Goal: Information Seeking & Learning: Learn about a topic

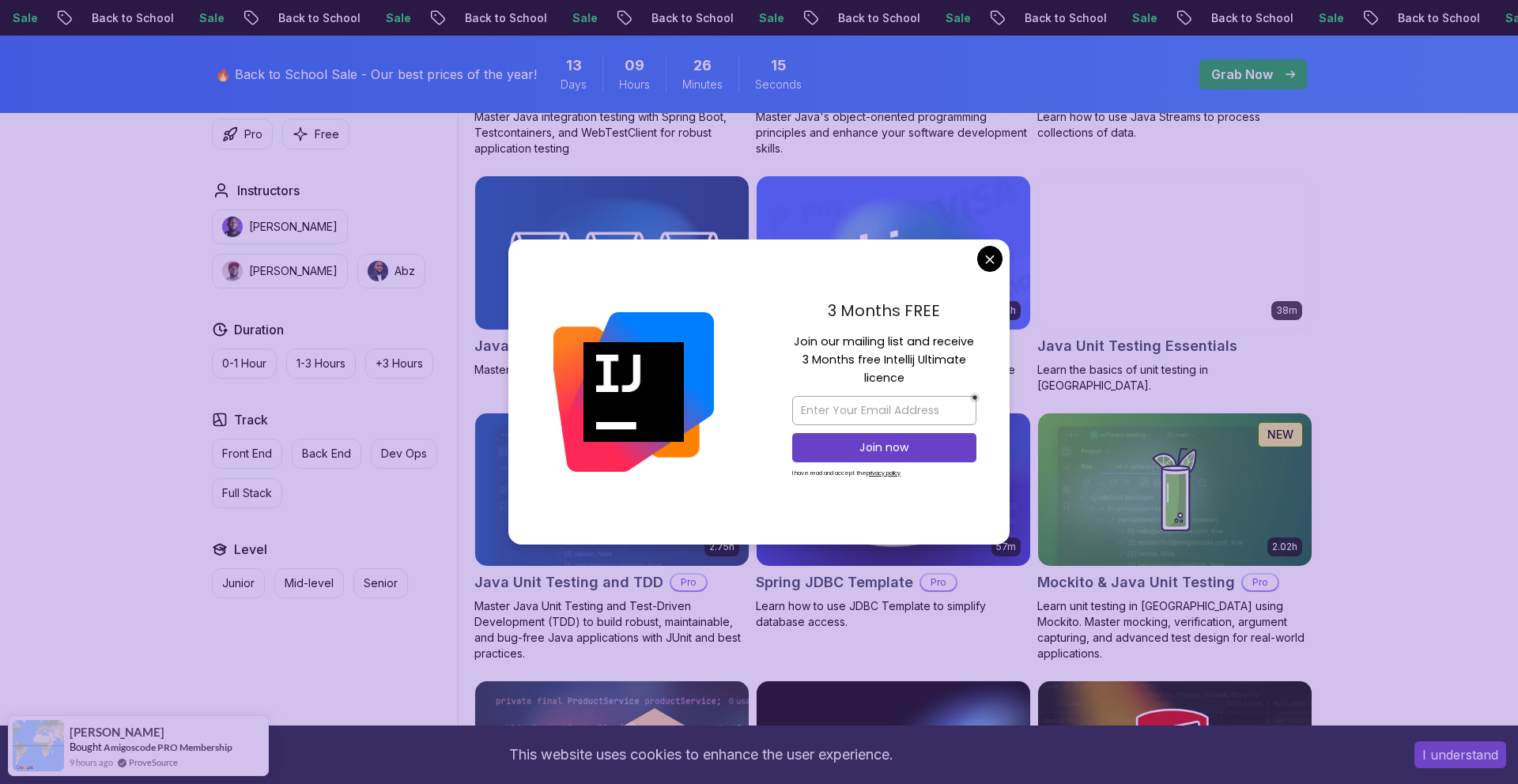
scroll to position [1678, 0]
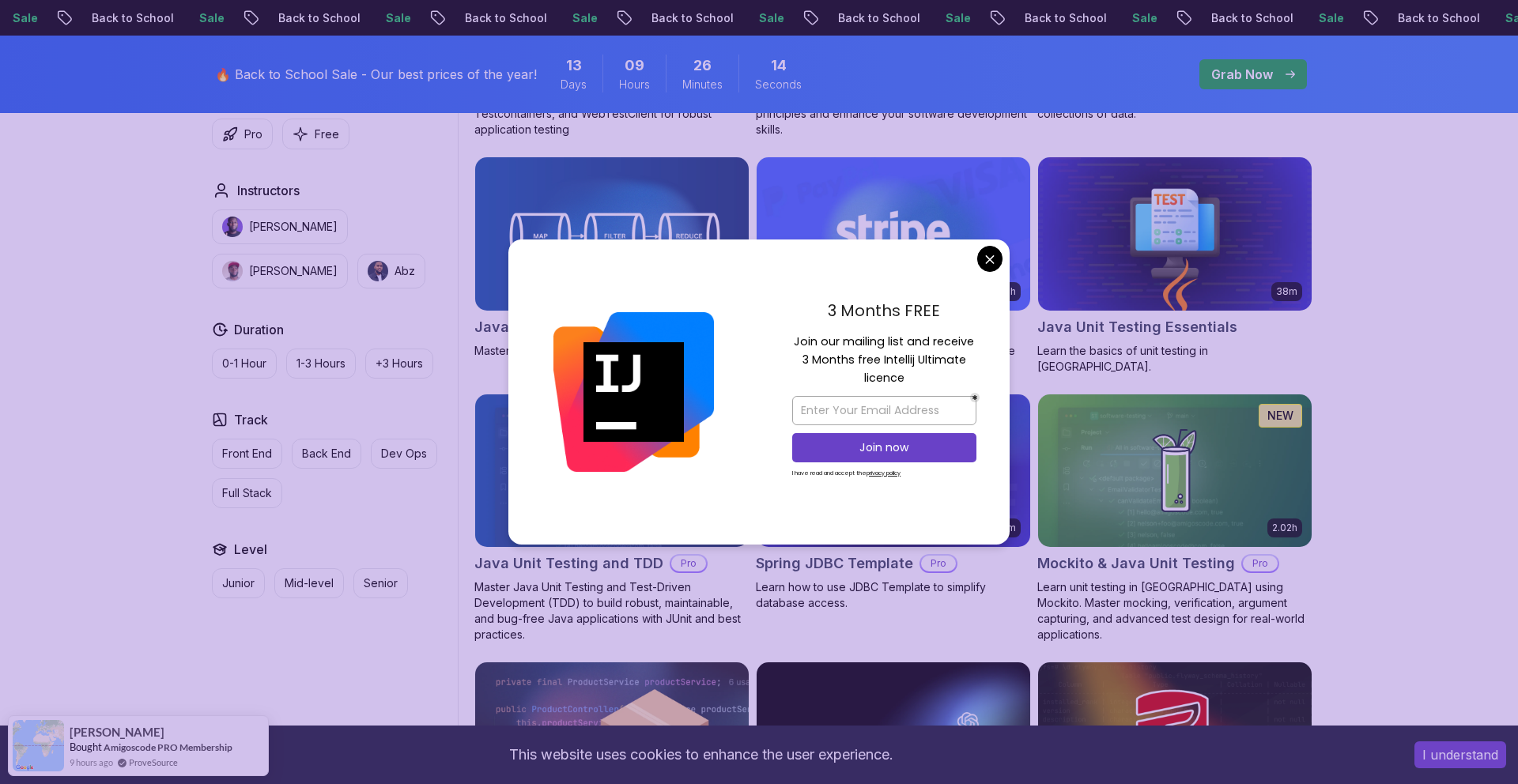
click at [988, 256] on body "Sale Back to School Sale Back to School Sale Back to School Sale Back to School…" at bounding box center [759, 166] width 1518 height 3689
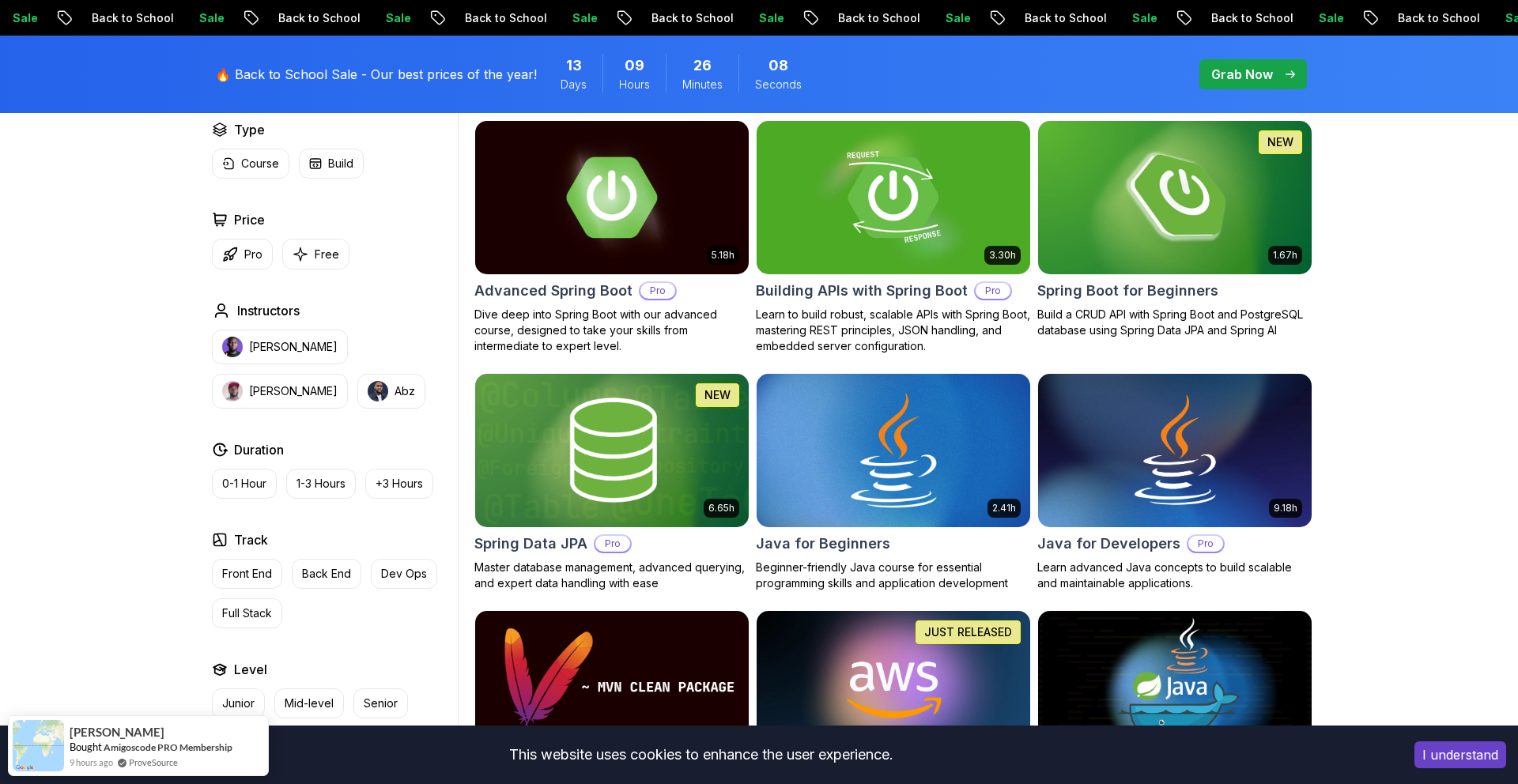
scroll to position [470, 0]
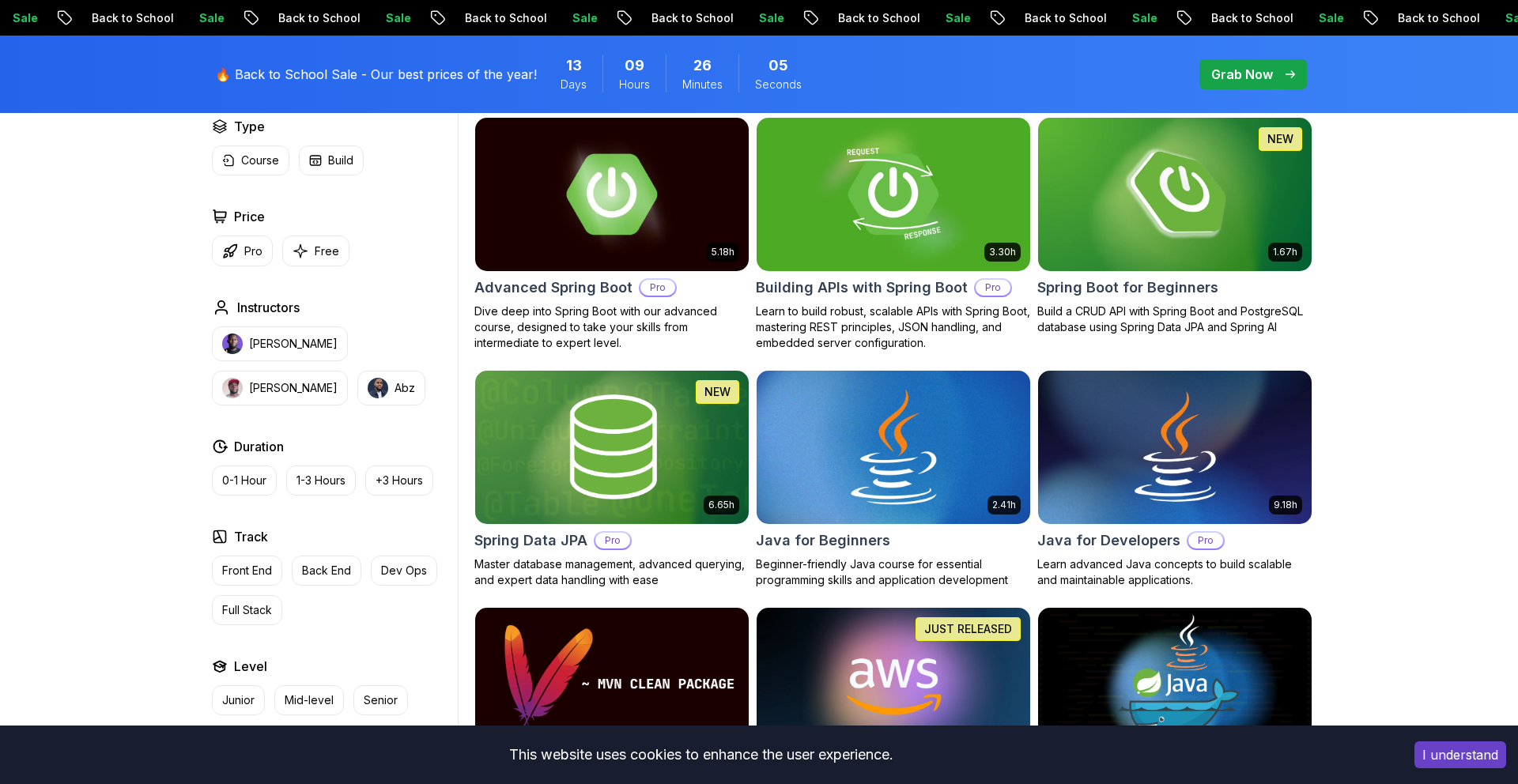
click at [917, 445] on img at bounding box center [893, 446] width 287 height 160
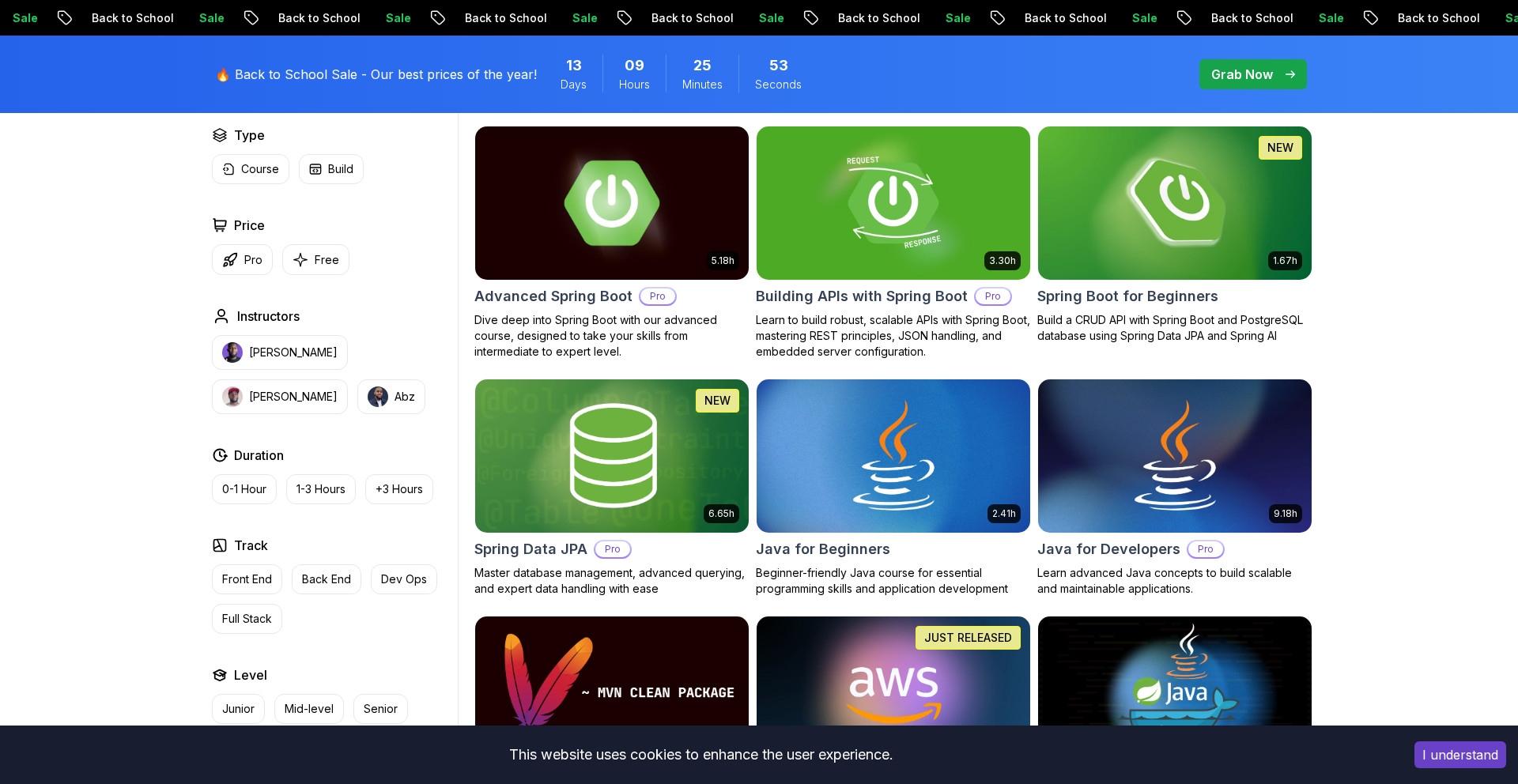
scroll to position [470, 0]
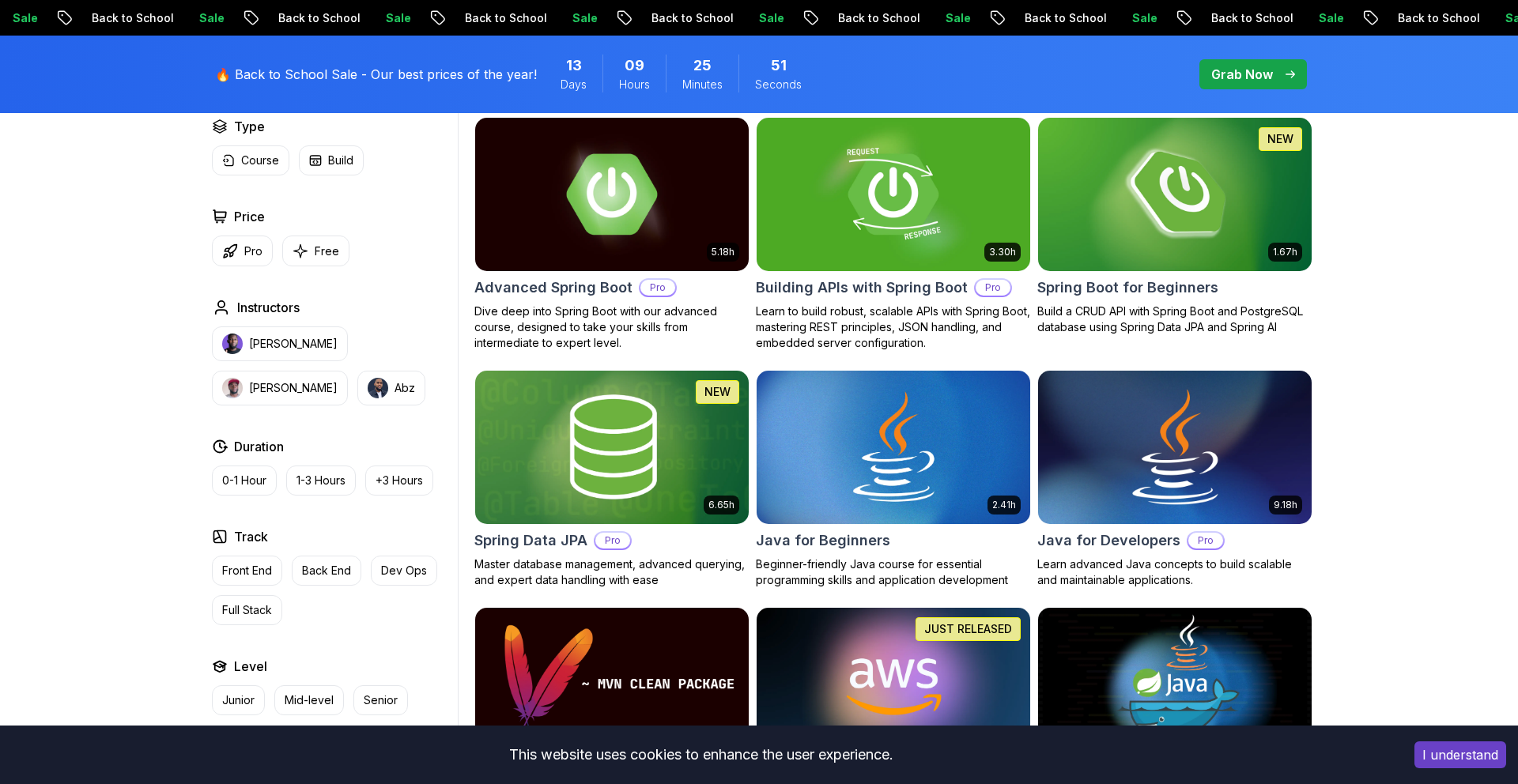
click at [1138, 464] on img at bounding box center [1174, 446] width 287 height 160
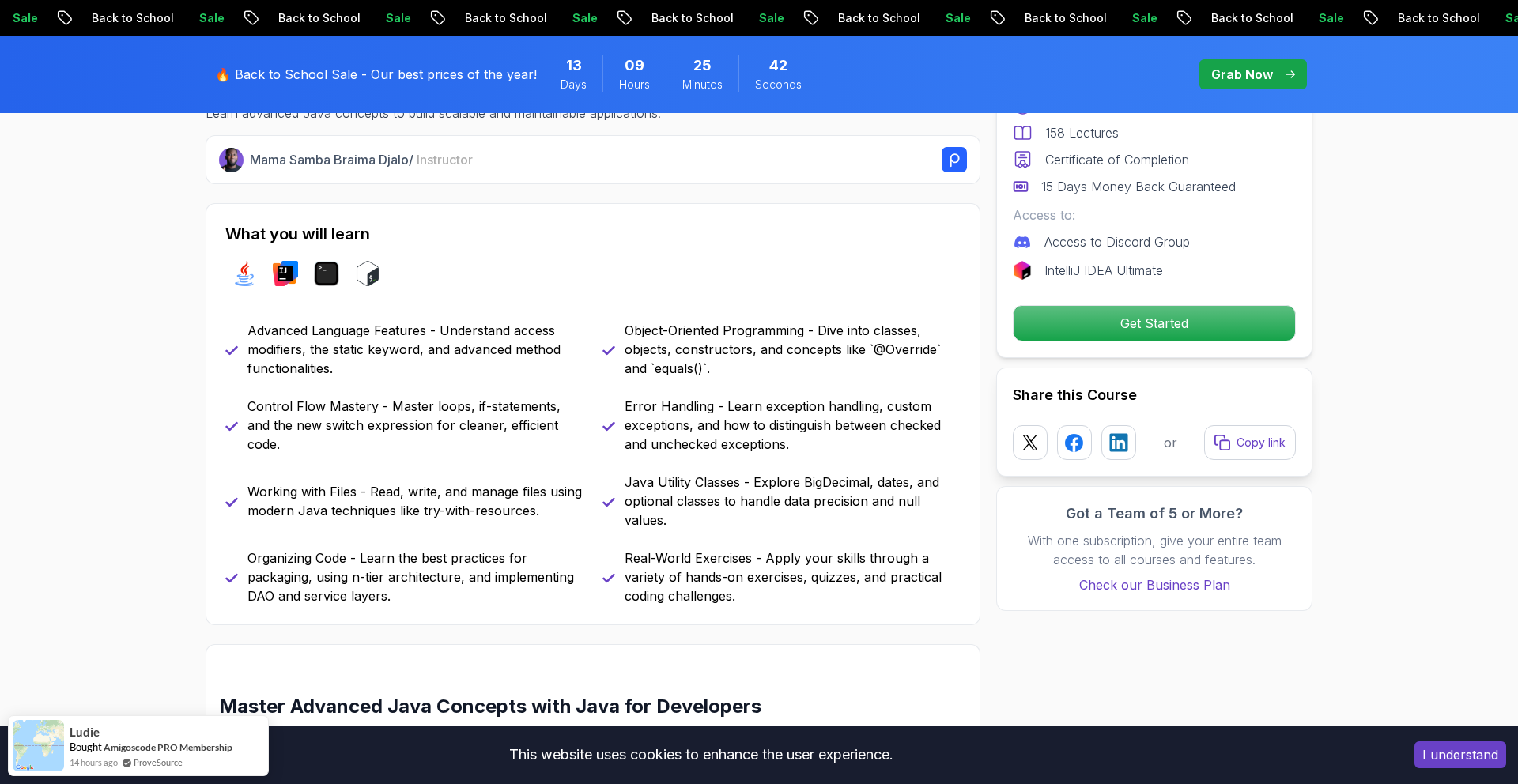
scroll to position [605, 0]
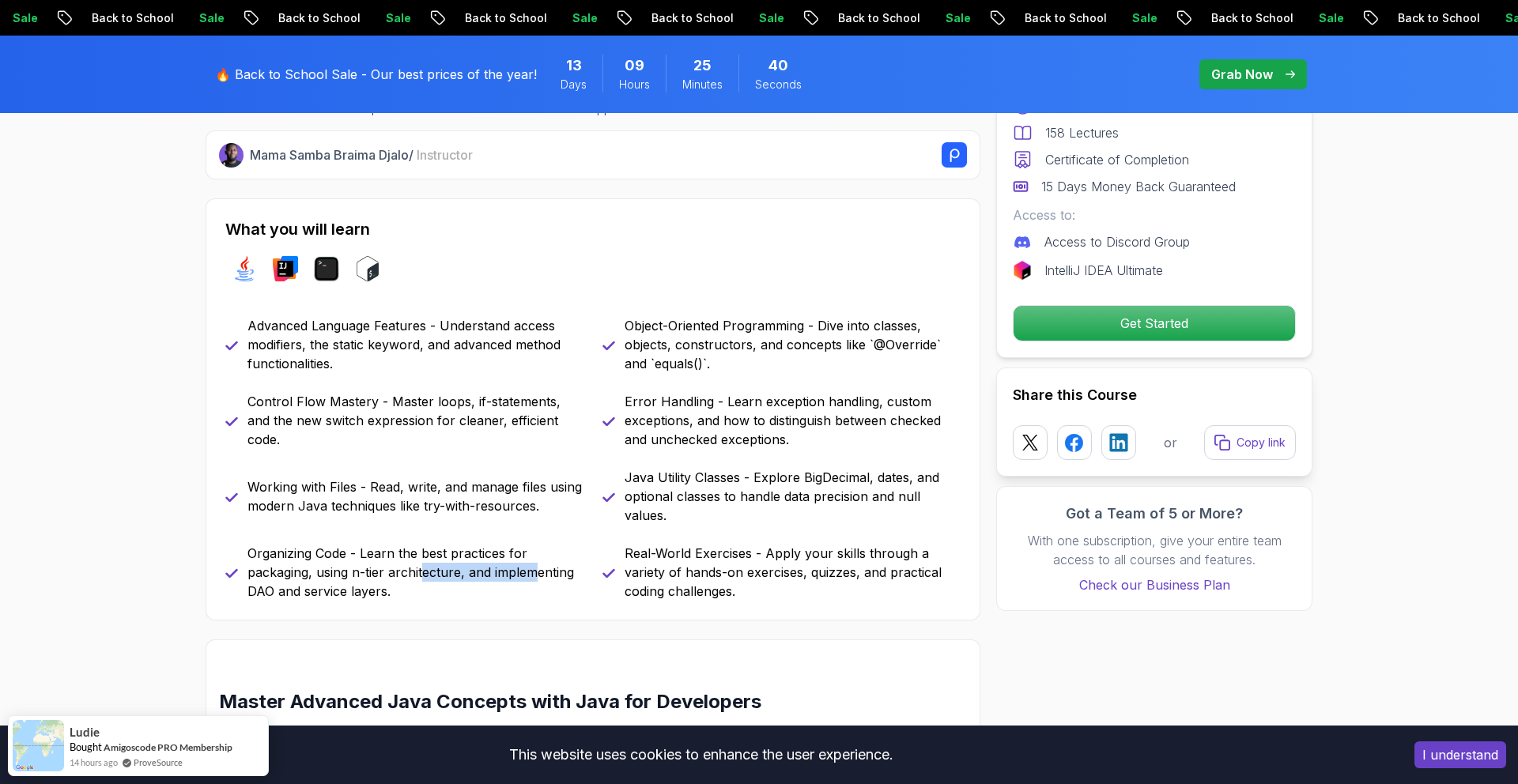
drag, startPoint x: 426, startPoint y: 571, endPoint x: 539, endPoint y: 569, distance: 113.0
click at [539, 569] on p "Organizing Code - Learn the best practices for packaging, using n-tier architec…" at bounding box center [415, 572] width 336 height 57
drag, startPoint x: 804, startPoint y: 339, endPoint x: 896, endPoint y: 344, distance: 92.1
click at [896, 344] on p "Object-Oriented Programming - Dive into classes, objects, constructors, and con…" at bounding box center [793, 344] width 336 height 57
drag, startPoint x: 694, startPoint y: 415, endPoint x: 843, endPoint y: 416, distance: 149.0
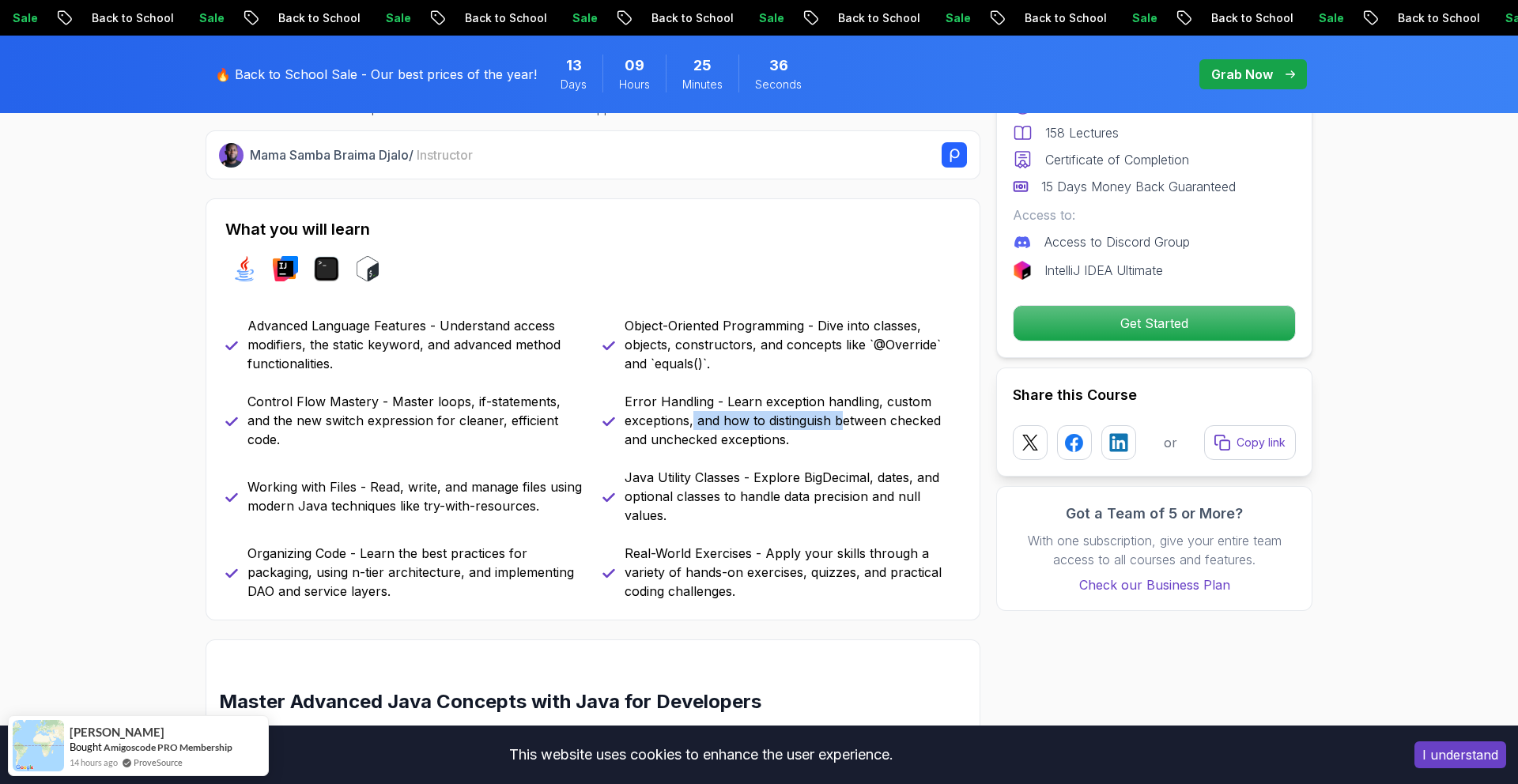
click at [843, 416] on p "Error Handling - Learn exception handling, custom exceptions, and how to distin…" at bounding box center [793, 420] width 336 height 57
drag, startPoint x: 740, startPoint y: 499, endPoint x: 831, endPoint y: 500, distance: 91.0
click at [831, 500] on p "Java Utility Classes - Explore BigDecimal, dates, and optional classes to handl…" at bounding box center [793, 496] width 336 height 57
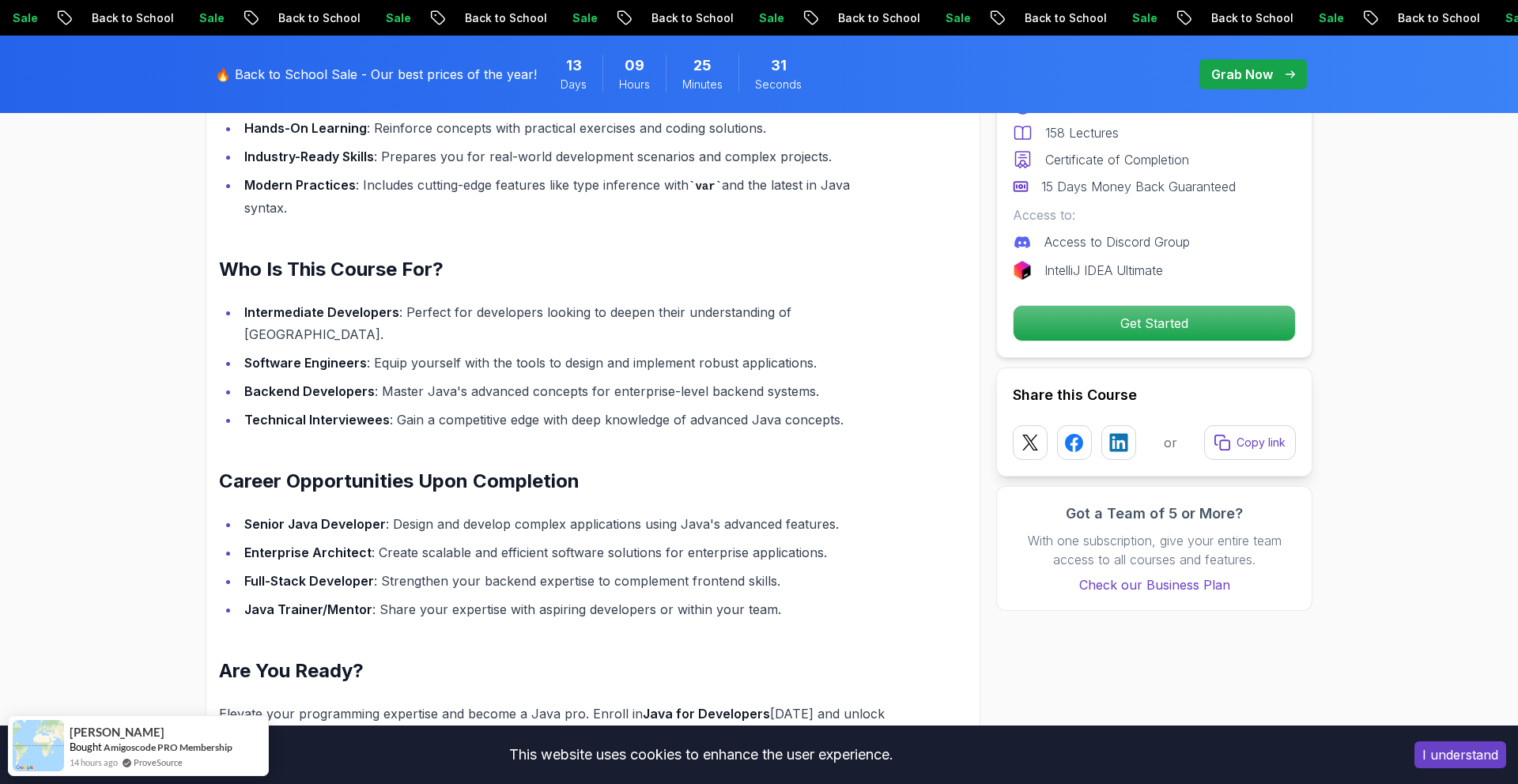
scroll to position [1297, 0]
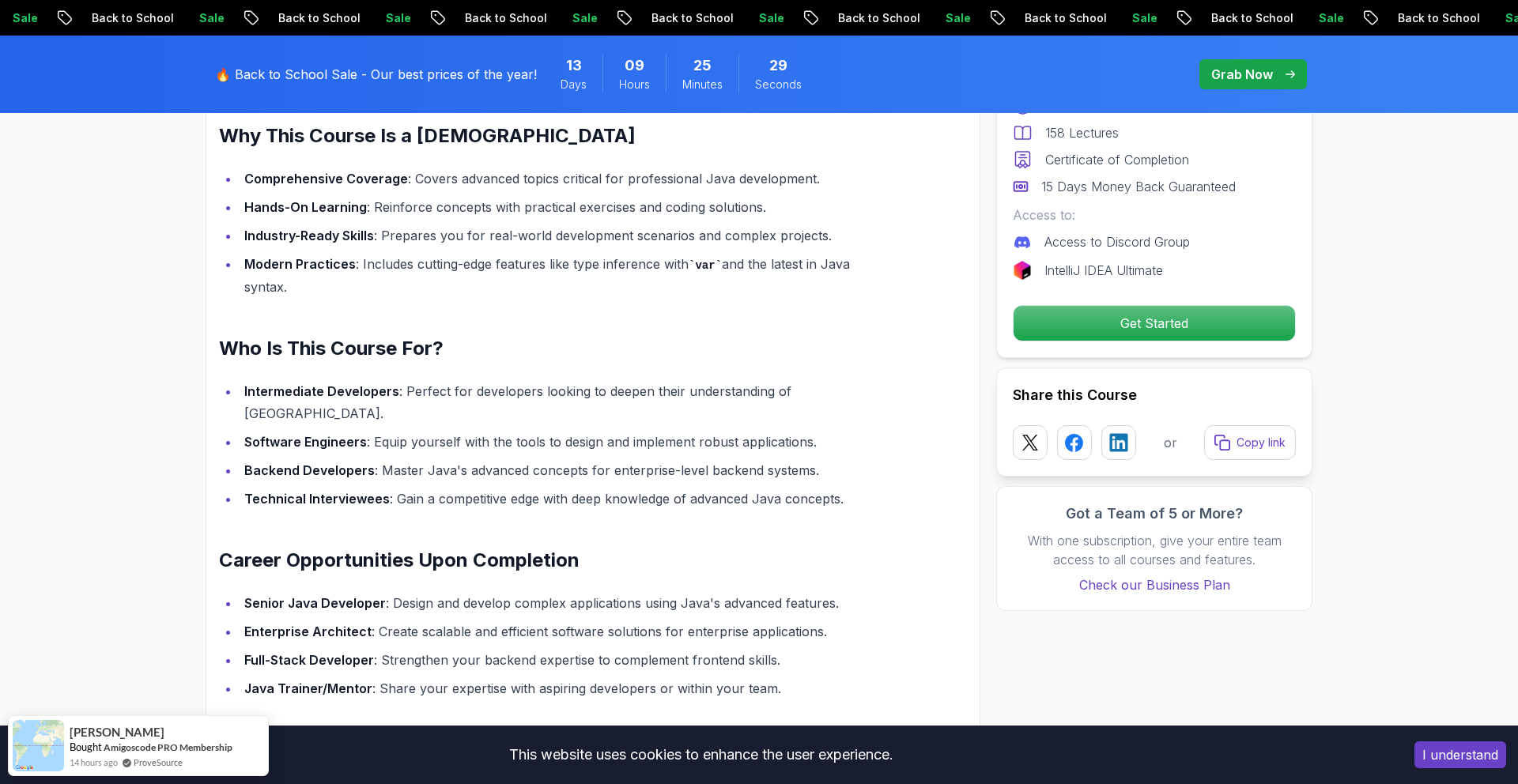
click at [347, 434] on strong "Software Engineers" at bounding box center [305, 441] width 122 height 15
click at [343, 463] on strong "Backend Developers" at bounding box center [310, 470] width 130 height 15
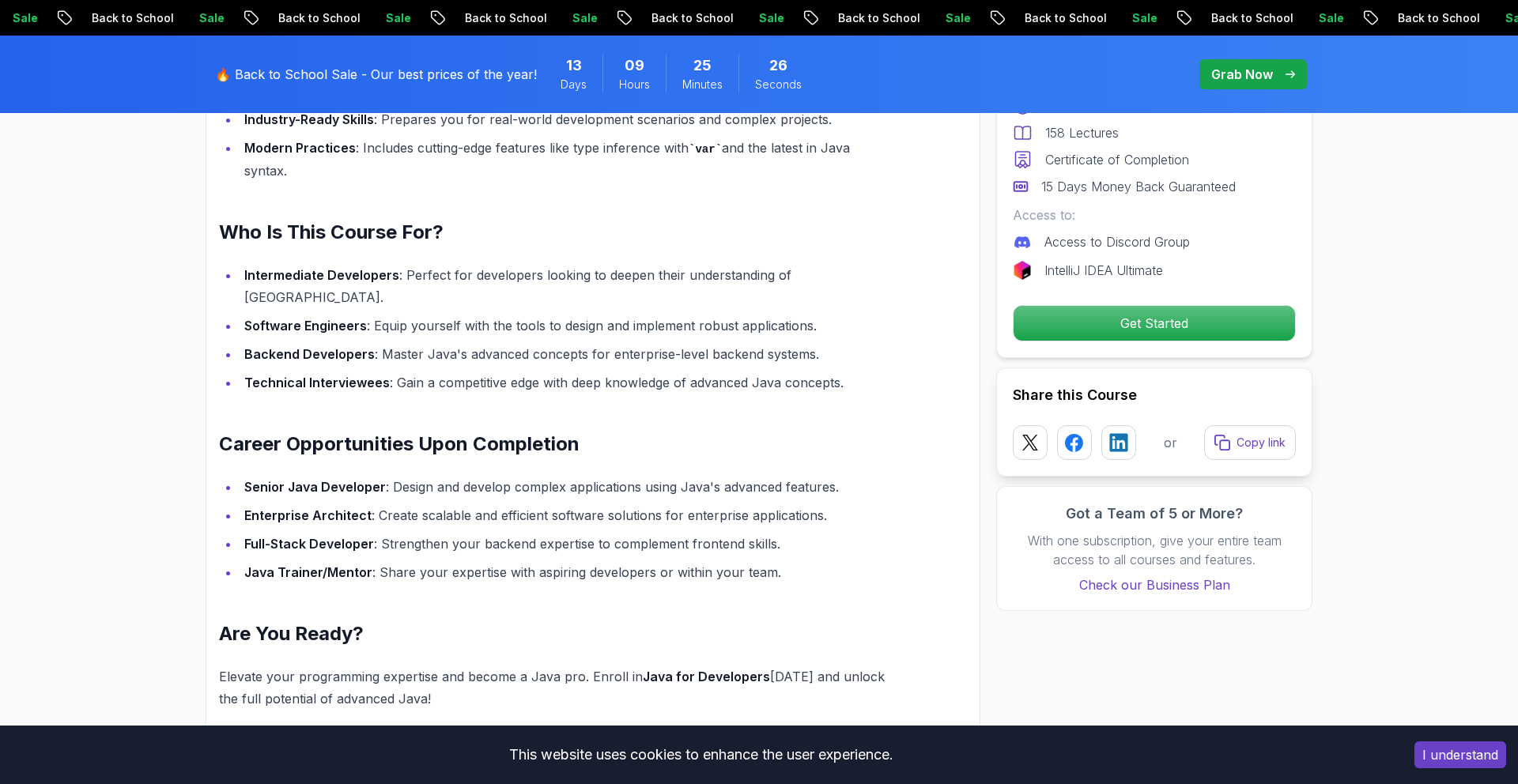
scroll to position [1439, 0]
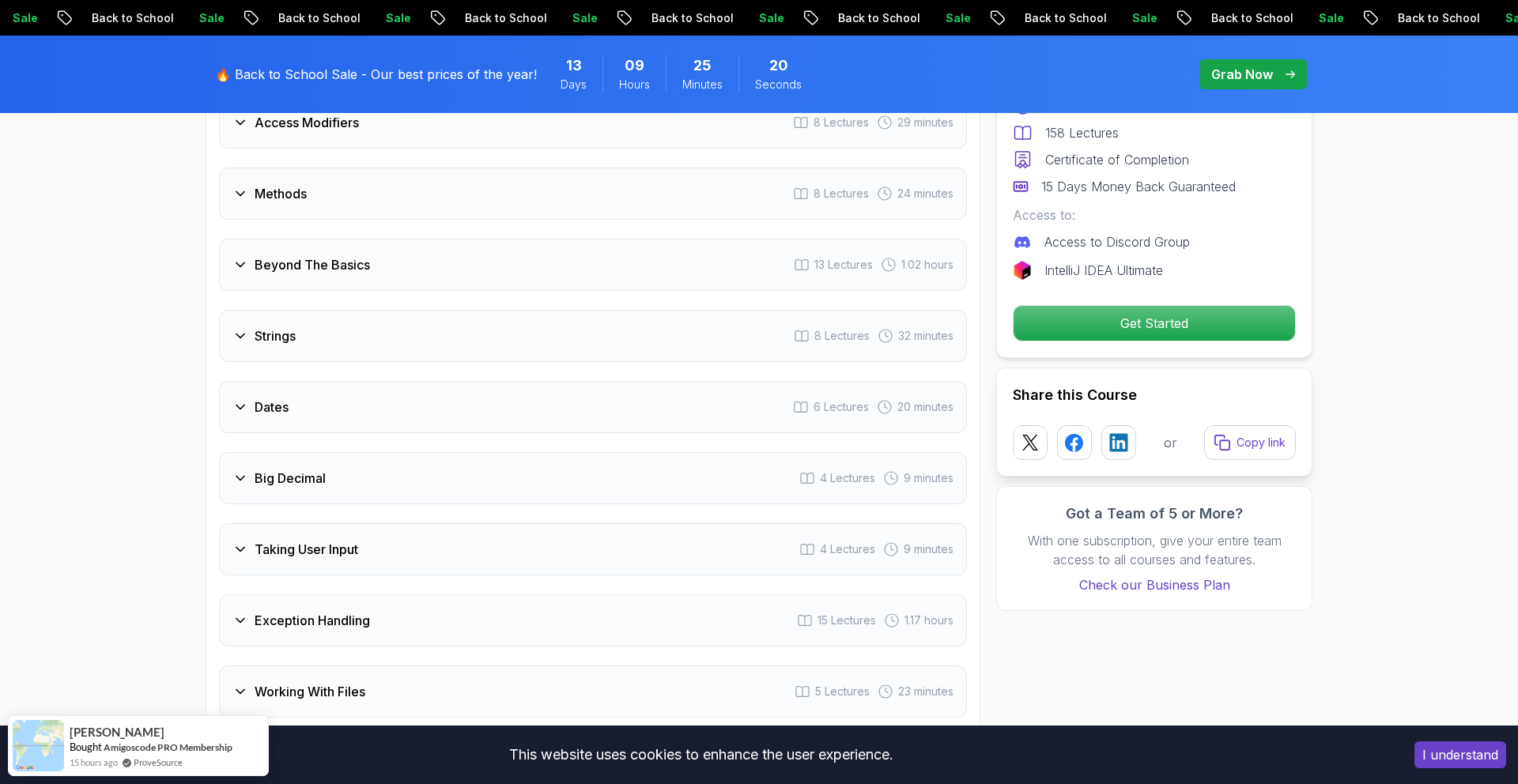
click at [251, 324] on div "Strings 8 Lectures 32 minutes" at bounding box center [593, 336] width 748 height 53
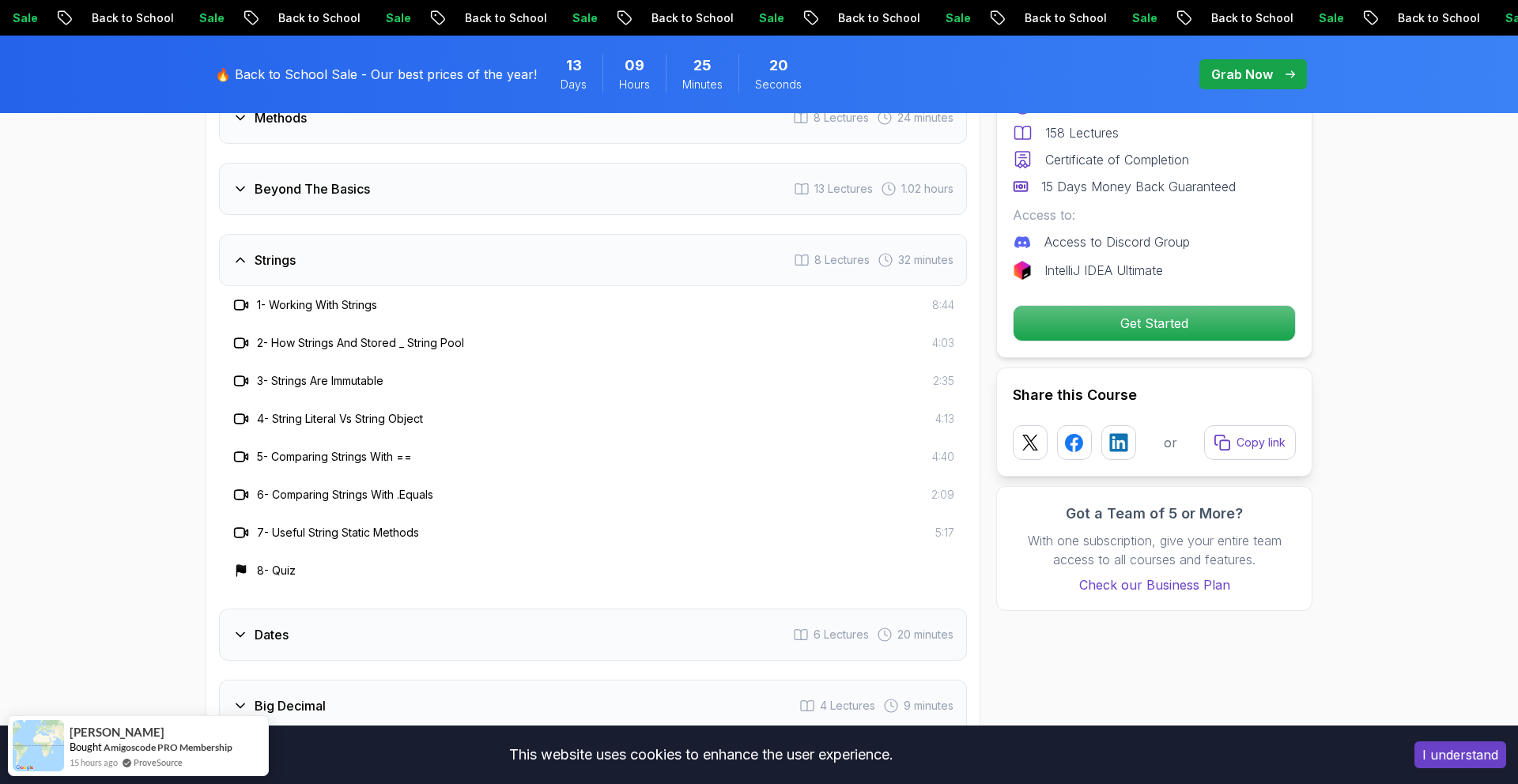
scroll to position [2466, 0]
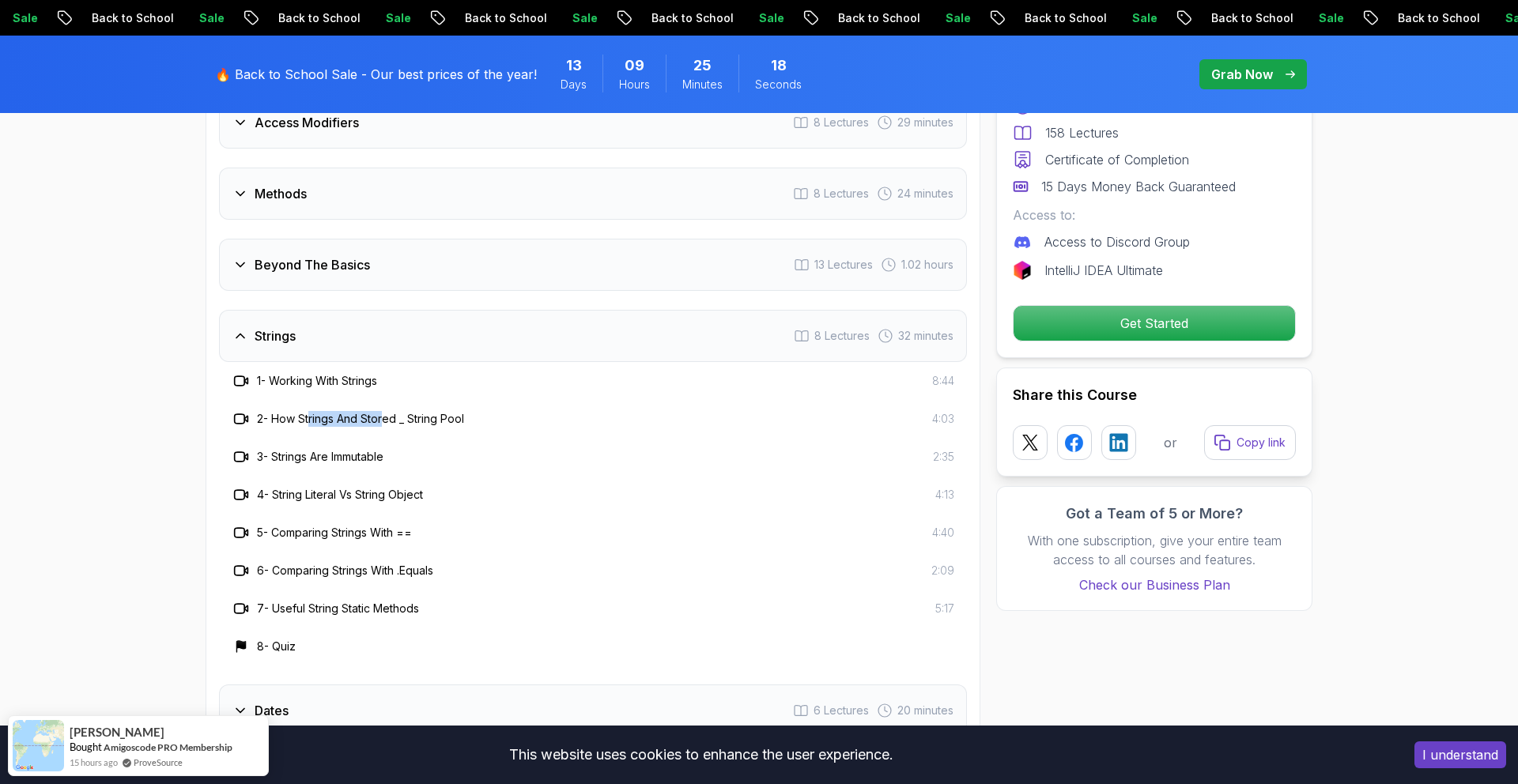
drag, startPoint x: 312, startPoint y: 393, endPoint x: 389, endPoint y: 393, distance: 77.0
click at [389, 411] on h3 "2 - How Strings And Stored _ String Pool" at bounding box center [360, 418] width 207 height 15
drag, startPoint x: 330, startPoint y: 434, endPoint x: 362, endPoint y: 435, distance: 32.0
click at [362, 449] on h3 "3 - Strings Are Immutable" at bounding box center [321, 456] width 127 height 15
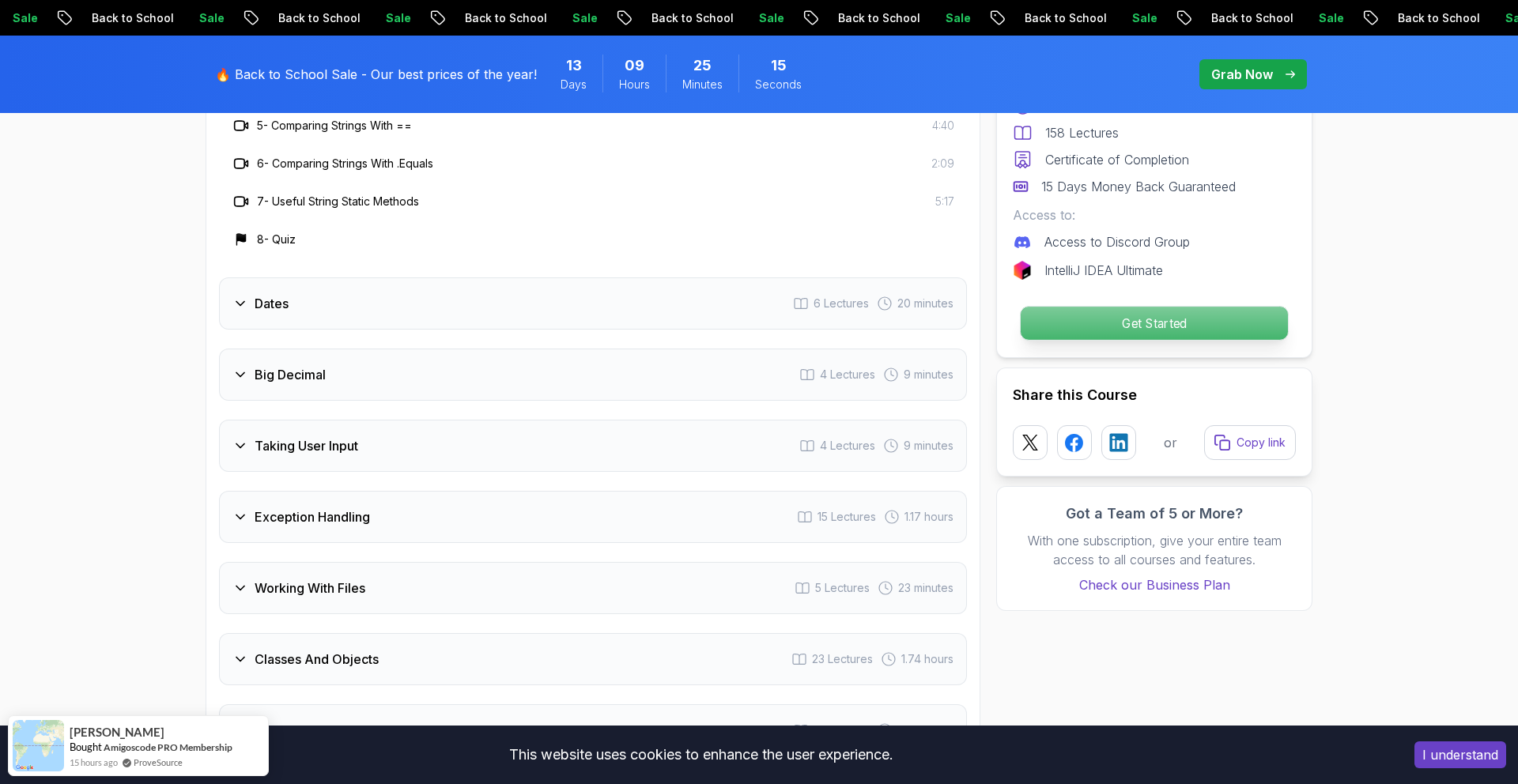
click at [1078, 333] on p "Get Started" at bounding box center [1154, 323] width 267 height 33
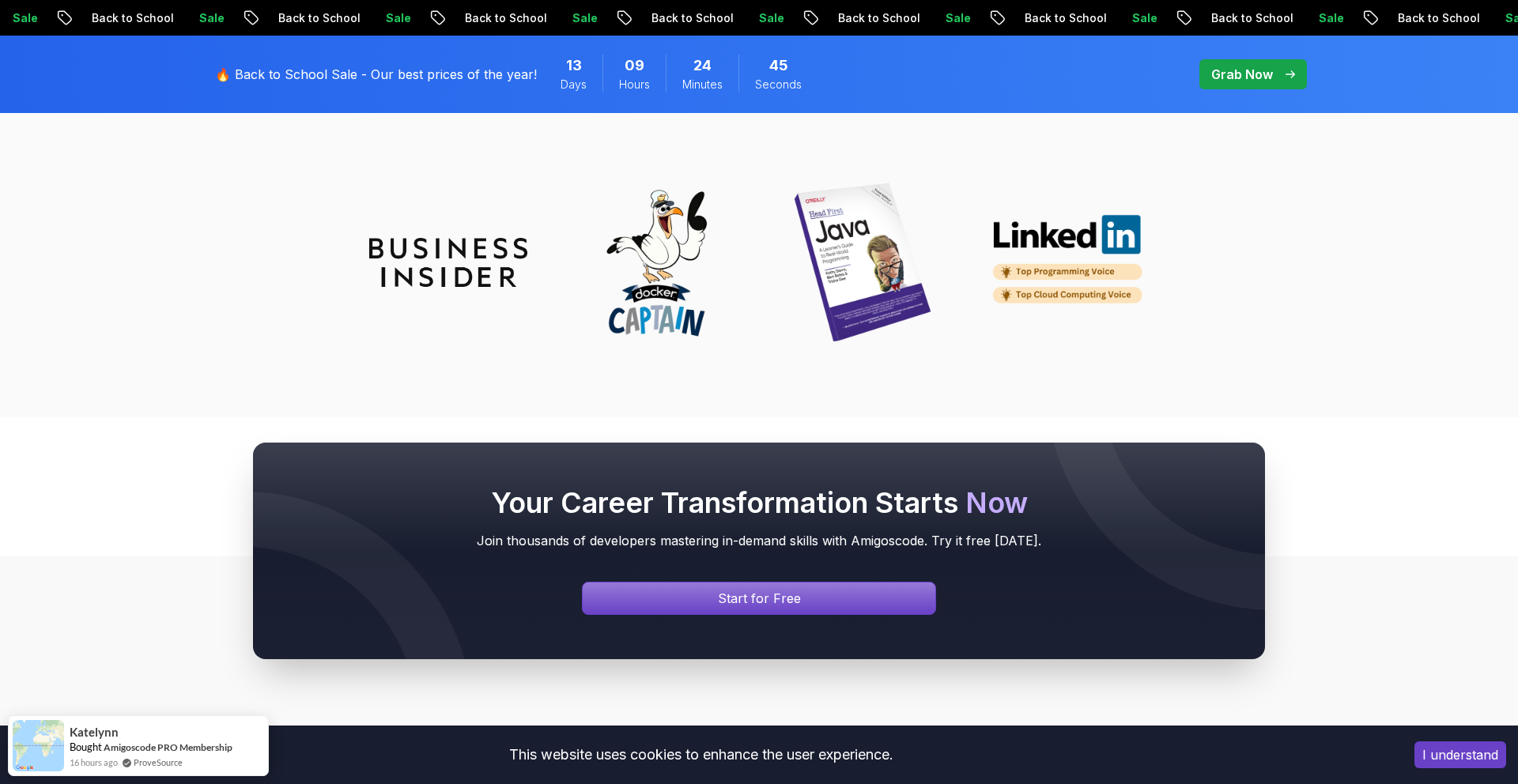
scroll to position [7226, 0]
